Goal: Navigation & Orientation: Find specific page/section

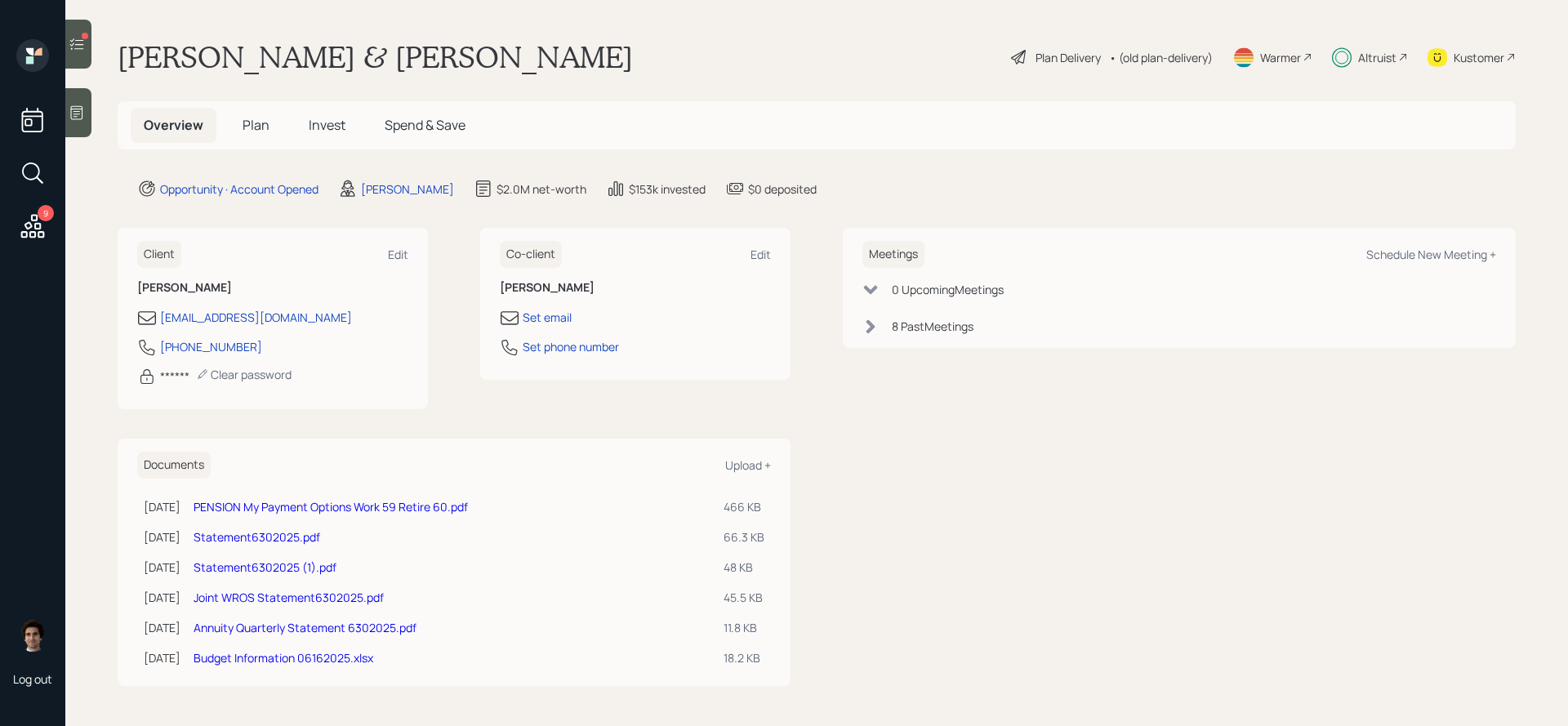
click at [1471, 59] on div "Kustomer" at bounding box center [1478, 58] width 50 height 17
